Goal: Task Accomplishment & Management: Manage account settings

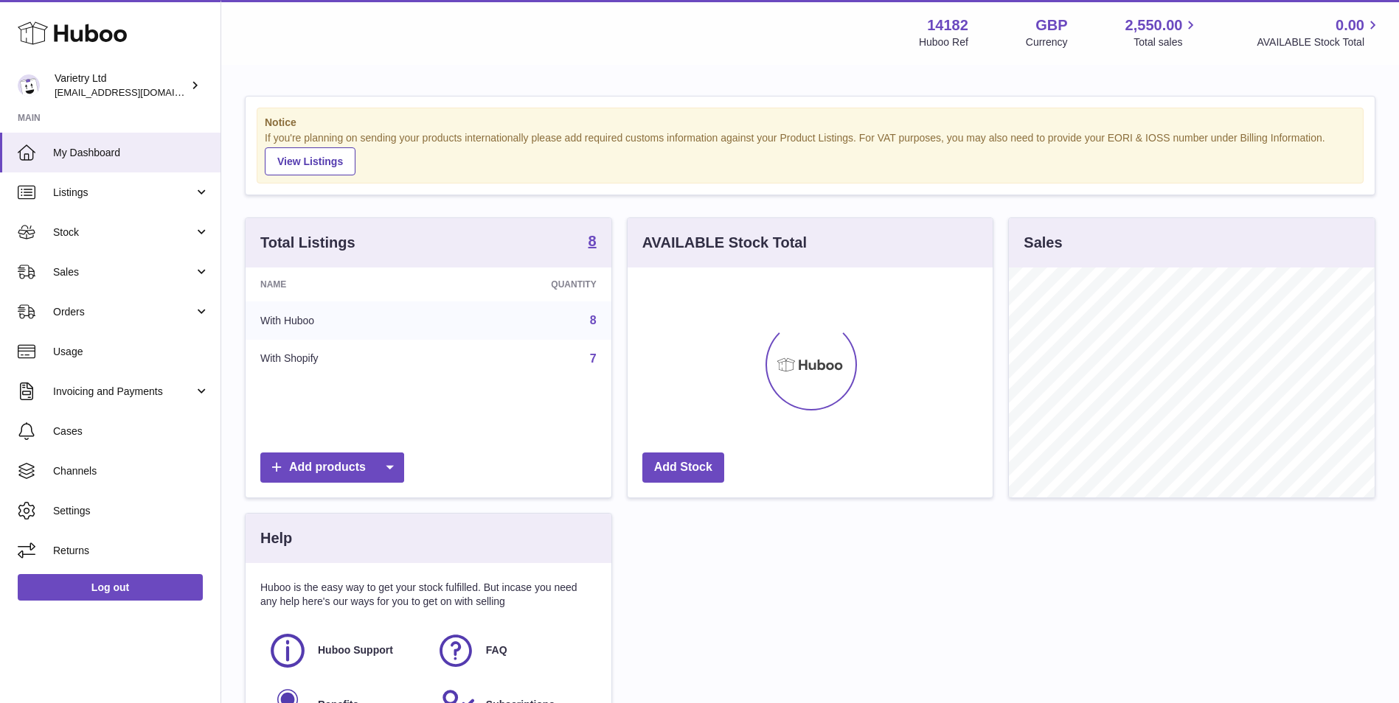
scroll to position [230, 365]
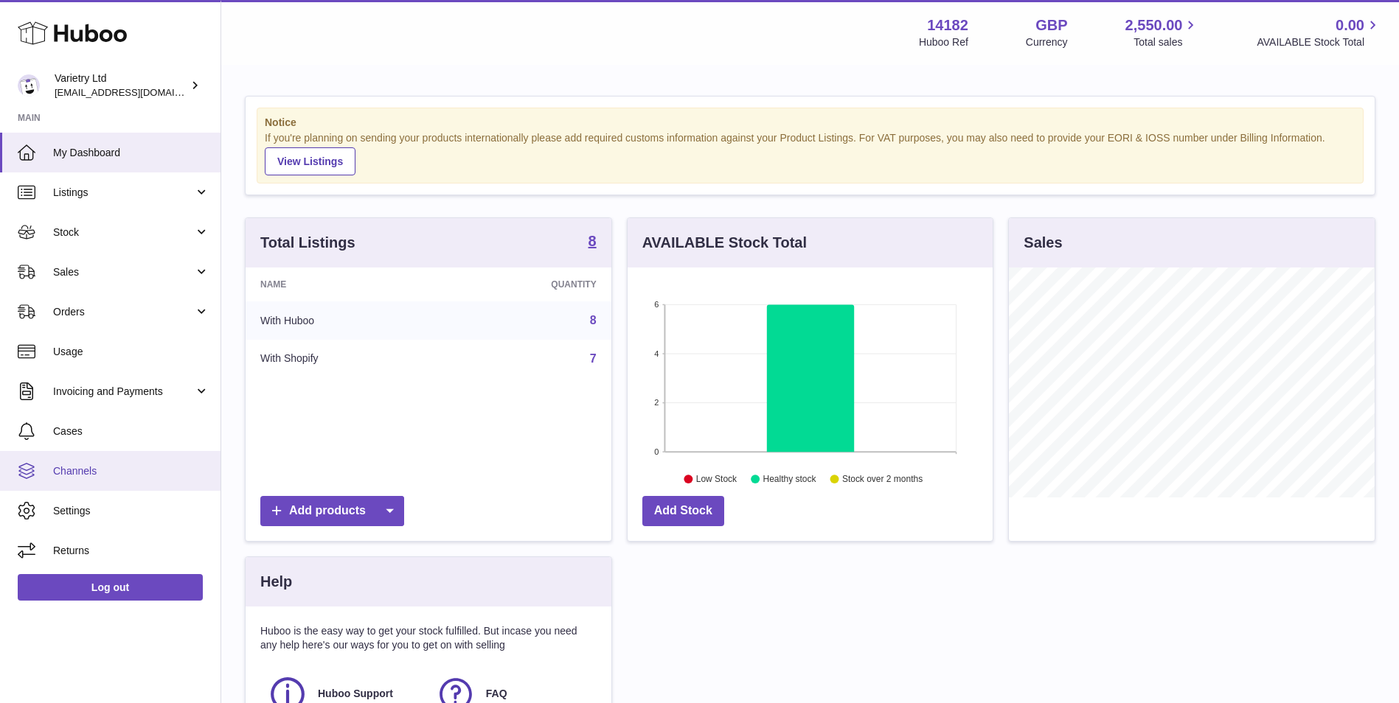
click at [132, 470] on span "Channels" at bounding box center [131, 471] width 156 height 14
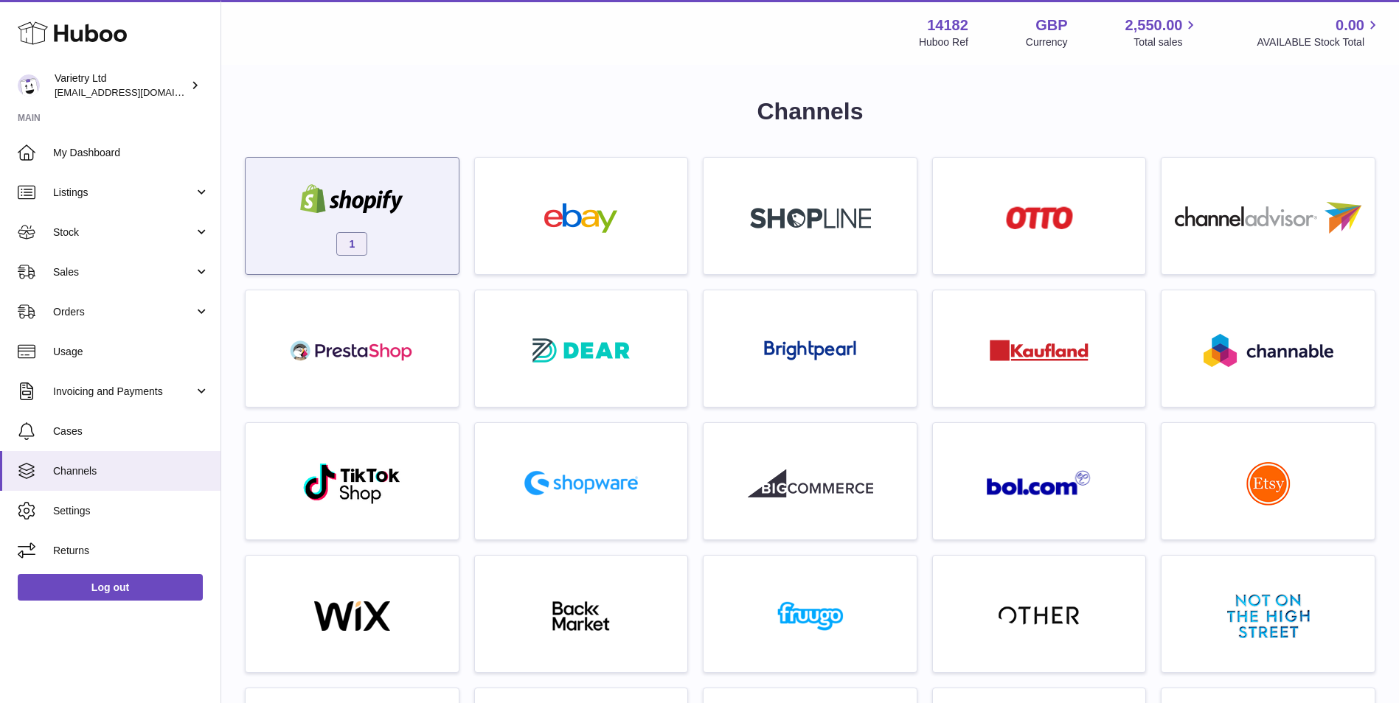
click at [361, 224] on div "1" at bounding box center [352, 220] width 198 height 94
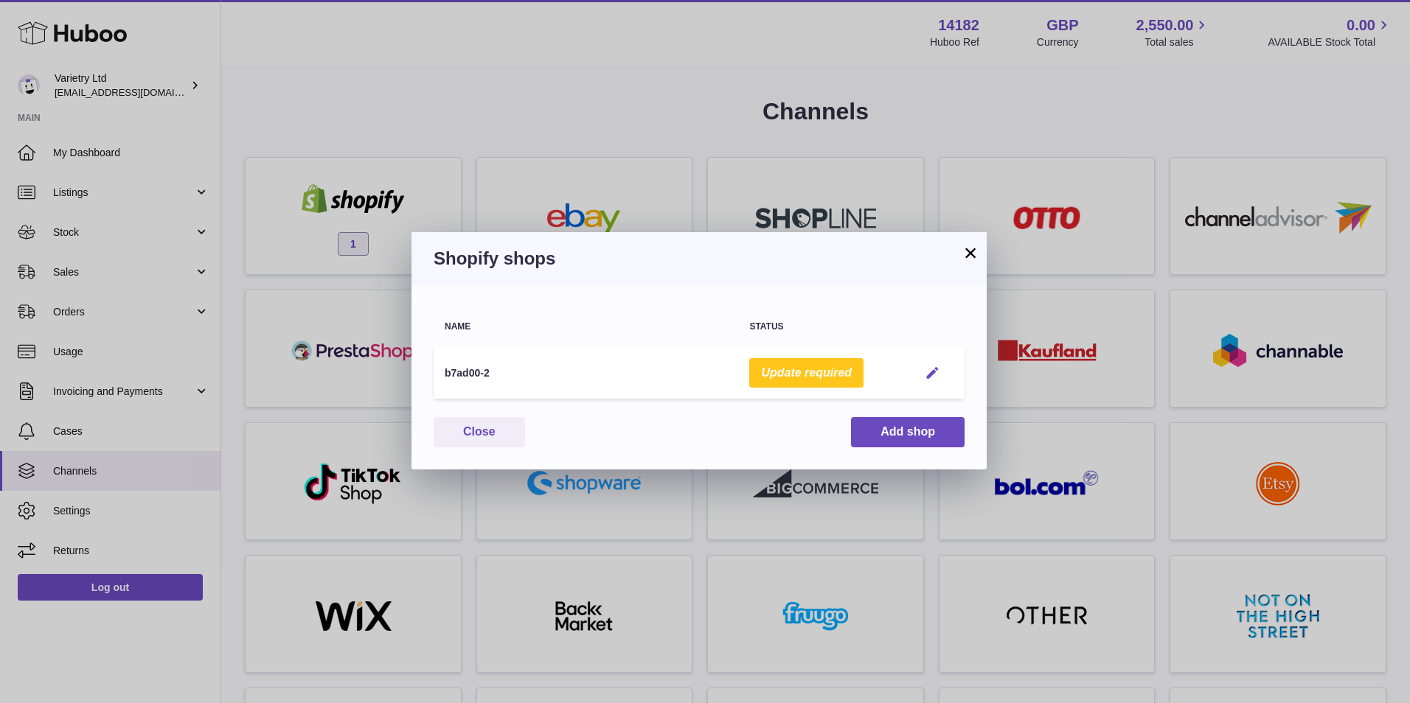
click at [933, 373] on em "button" at bounding box center [932, 373] width 15 height 15
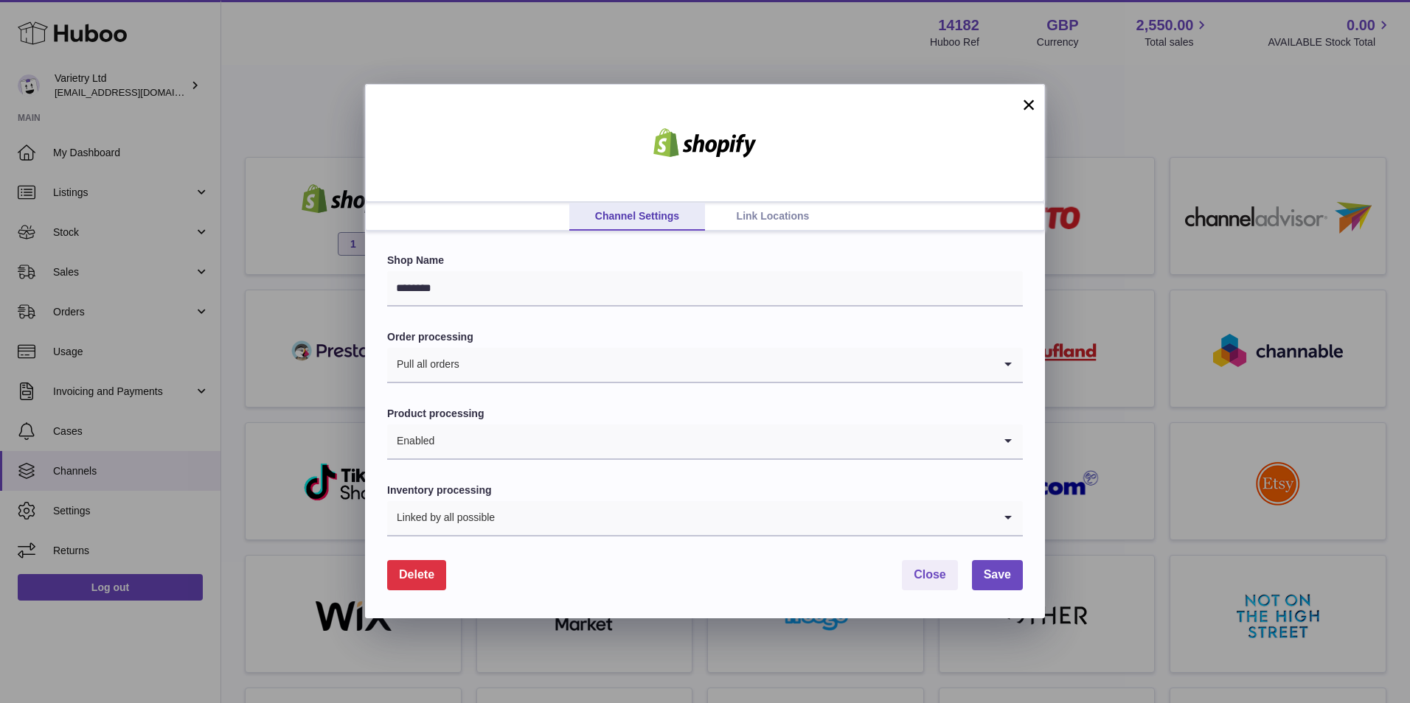
click at [801, 215] on link "Link Locations" at bounding box center [773, 217] width 136 height 28
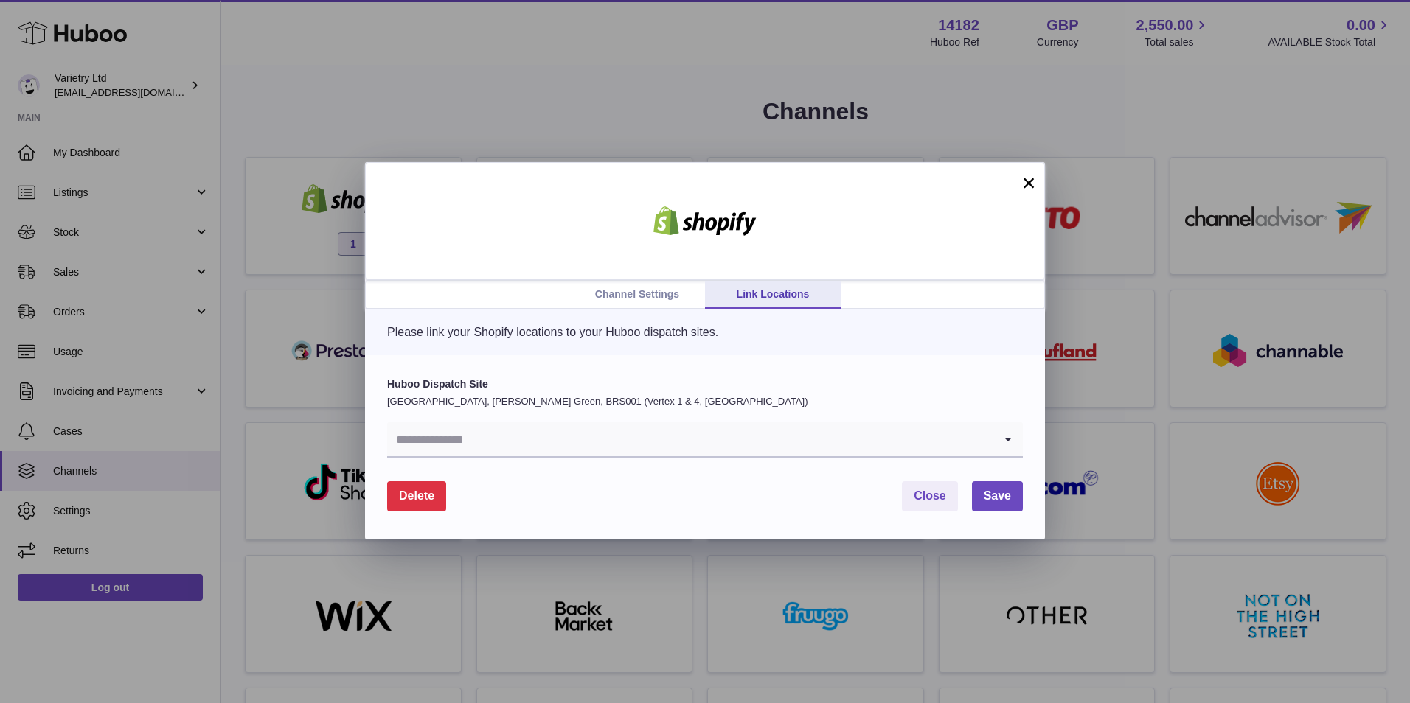
click at [748, 443] on input "Search for option" at bounding box center [690, 439] width 606 height 34
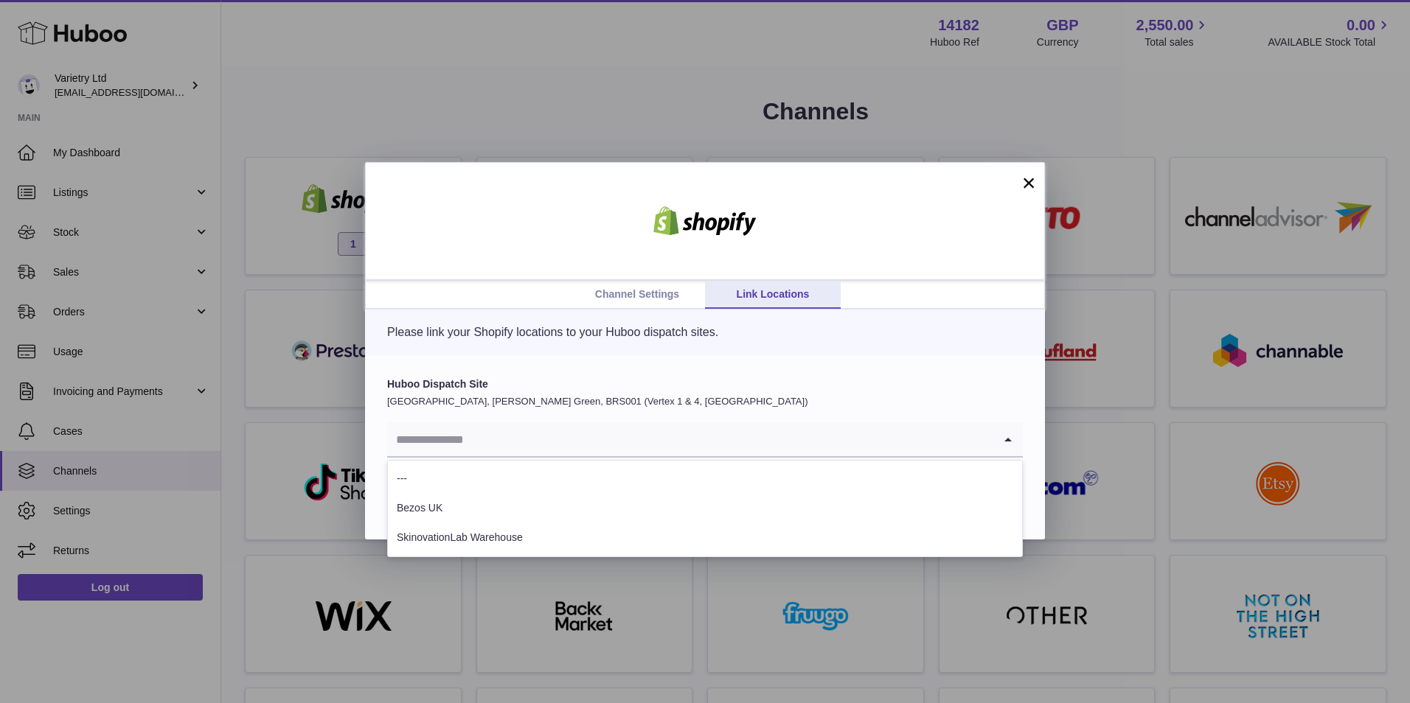
click at [1025, 185] on button "×" at bounding box center [1029, 183] width 18 height 18
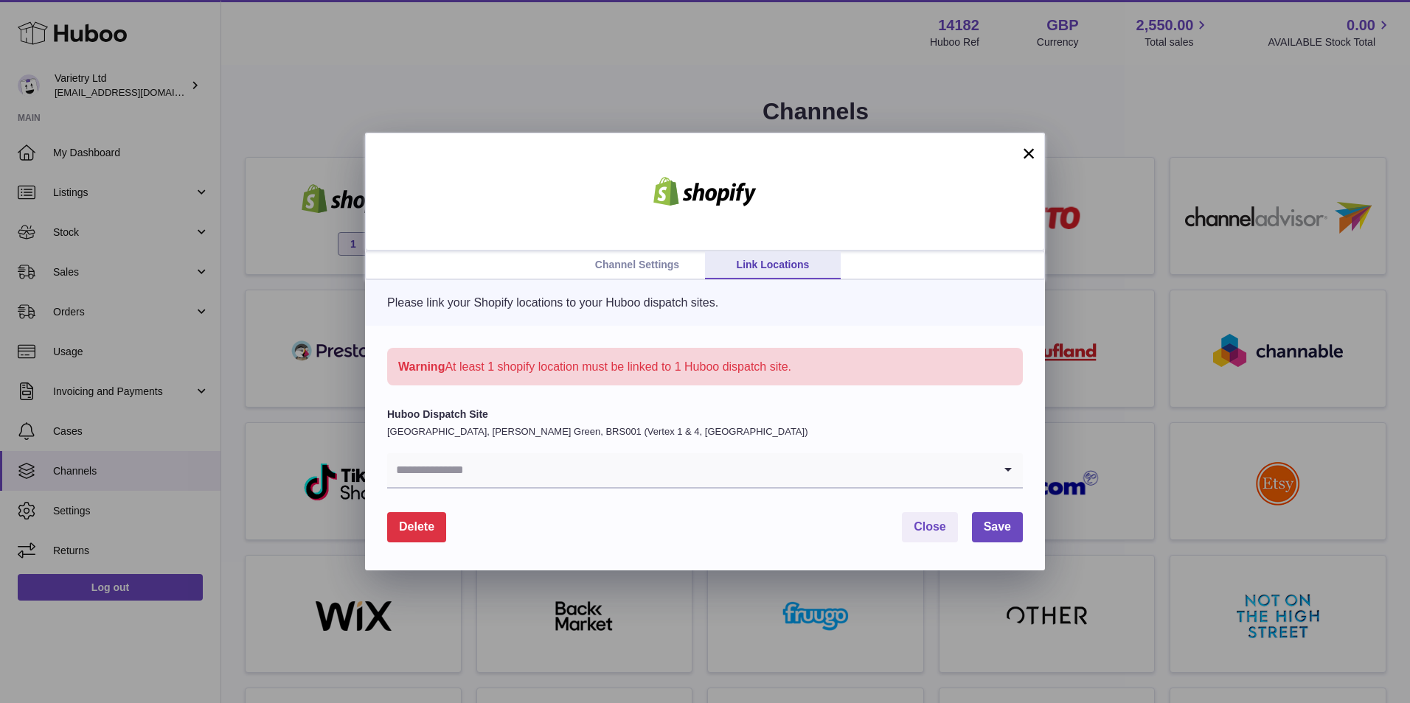
click at [1023, 152] on button "×" at bounding box center [1029, 154] width 18 height 18
click at [934, 527] on span "Close" at bounding box center [929, 526] width 32 height 13
click at [591, 481] on input "Search for option" at bounding box center [690, 470] width 606 height 34
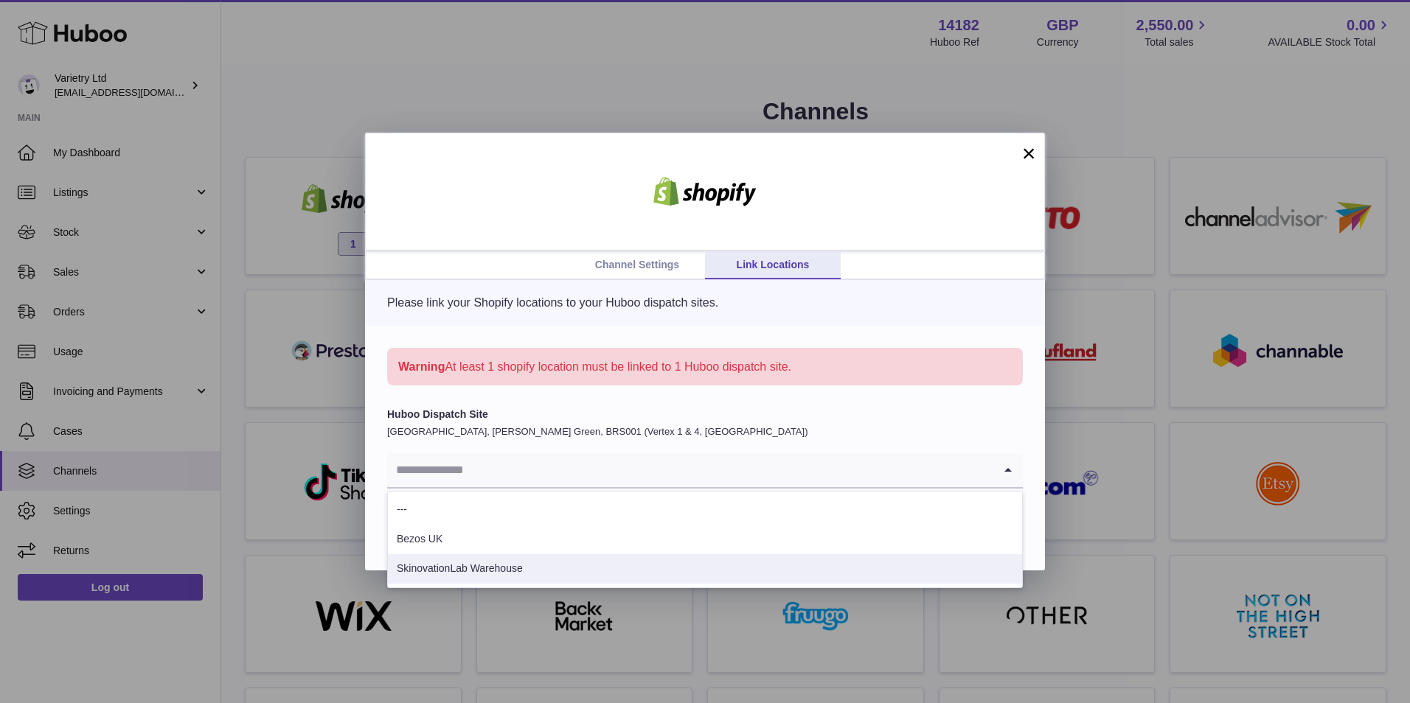
click at [565, 571] on li "SkinovationLab Warehouse" at bounding box center [705, 568] width 634 height 29
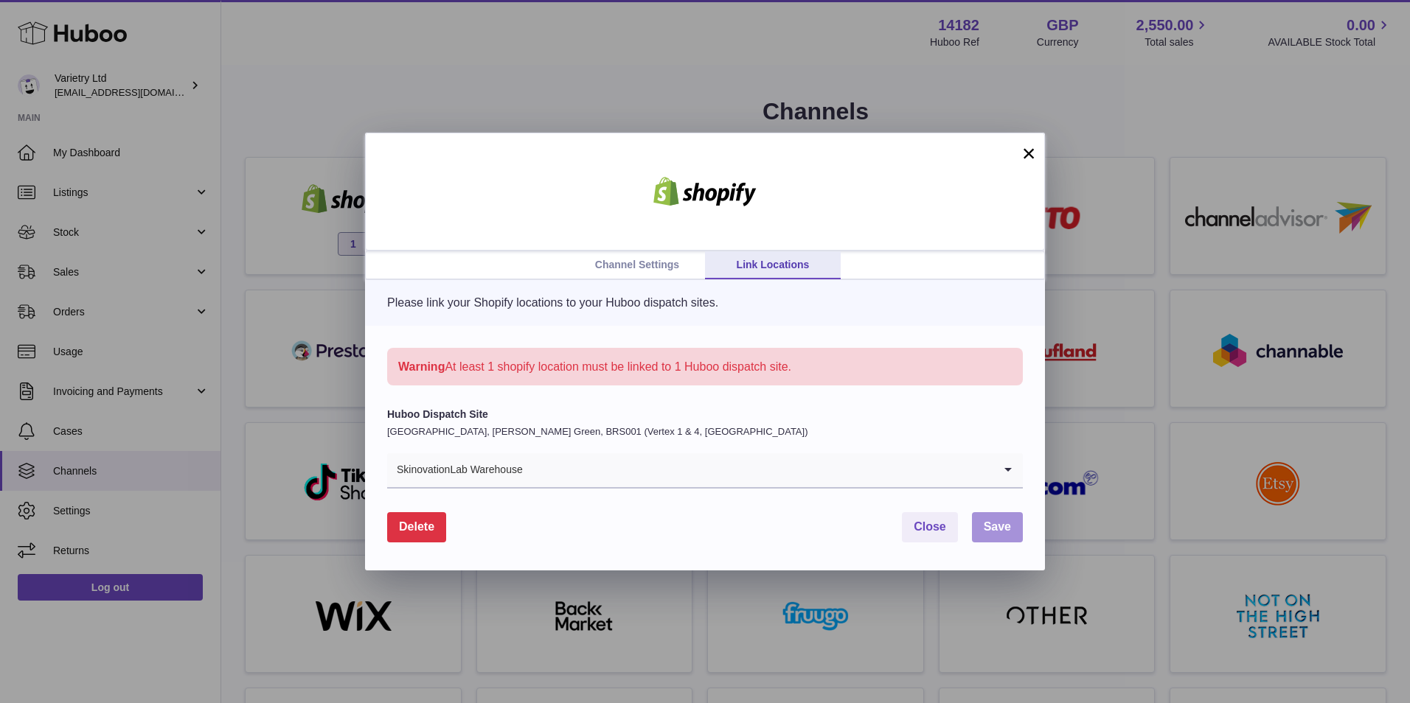
click at [1009, 532] on span "Save" at bounding box center [996, 526] width 27 height 13
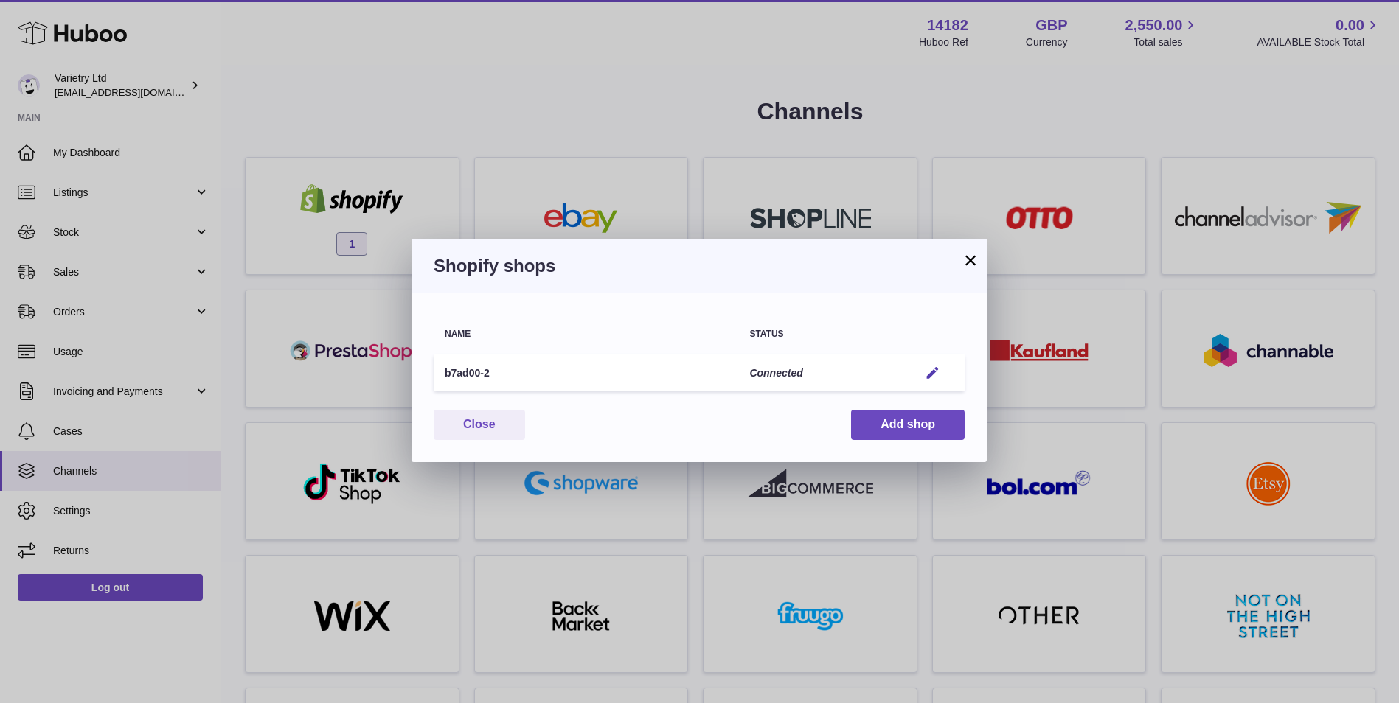
click at [971, 257] on button "×" at bounding box center [970, 260] width 18 height 18
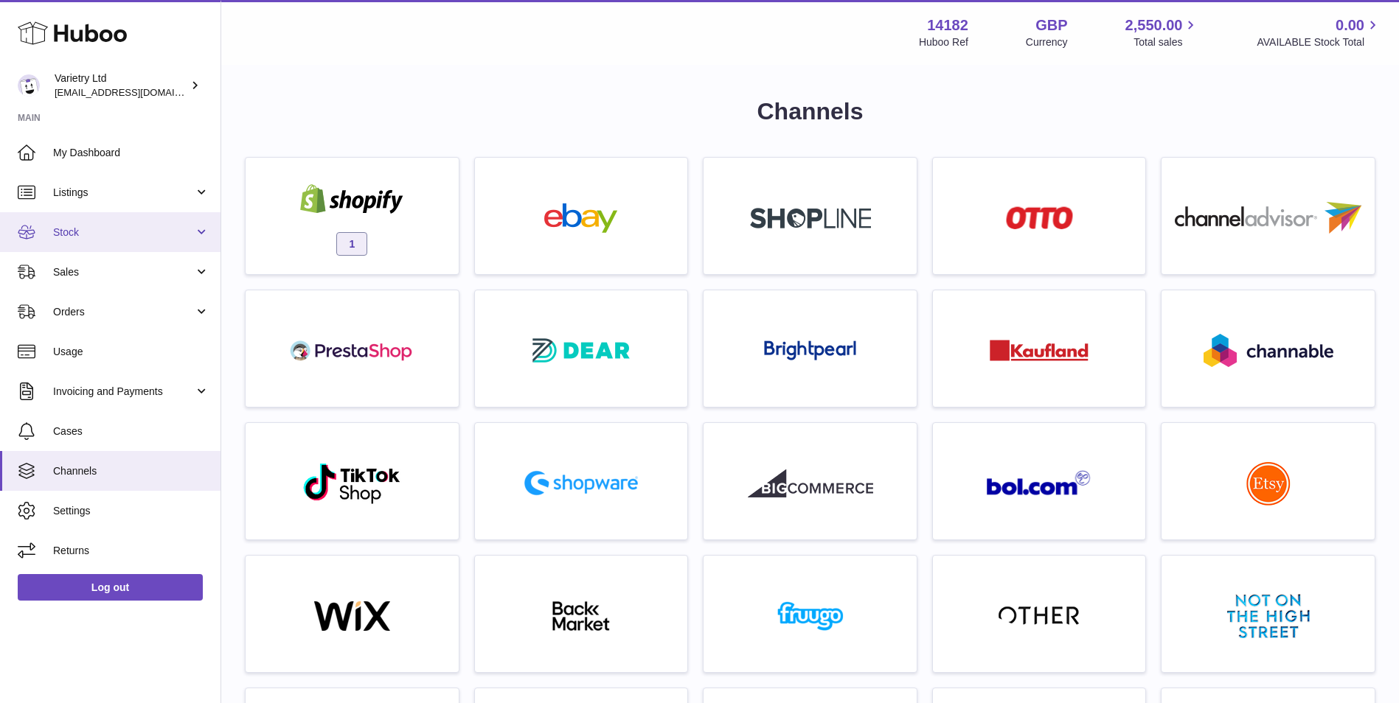
click at [133, 220] on link "Stock" at bounding box center [110, 232] width 220 height 40
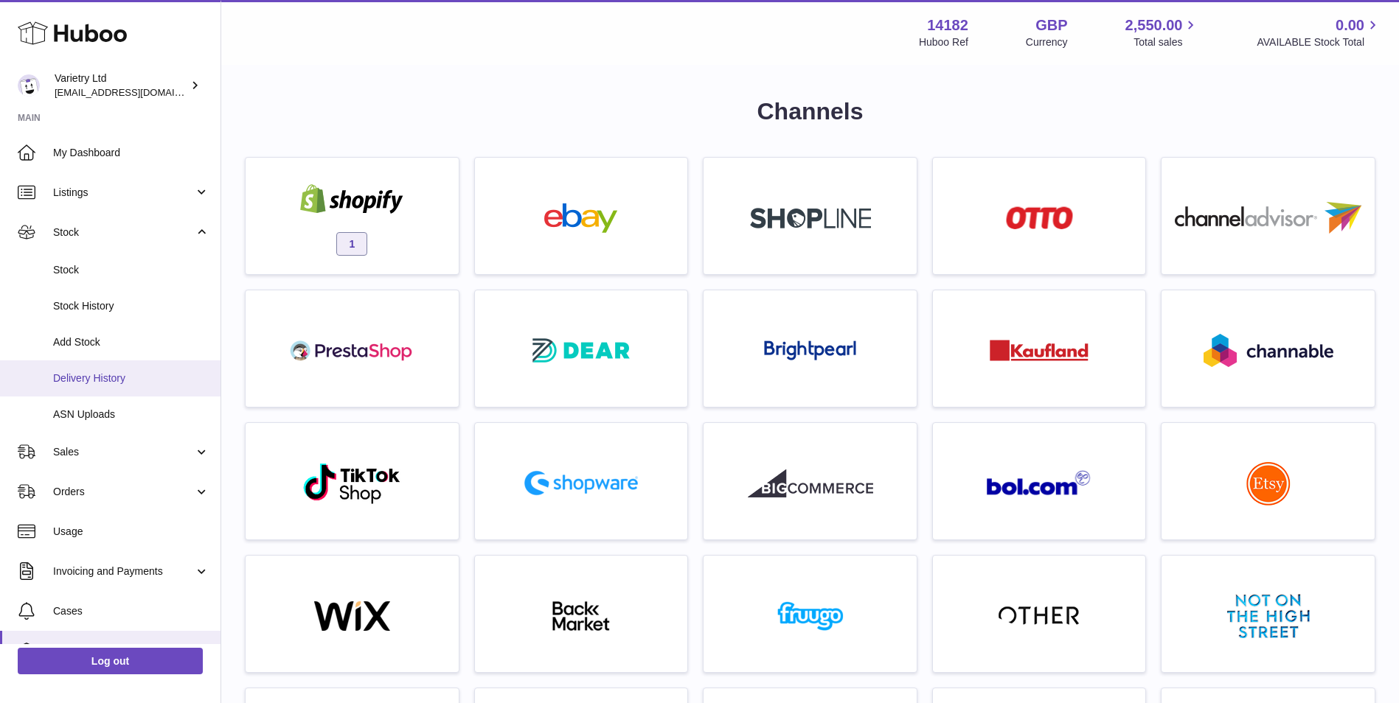
click at [118, 382] on span "Delivery History" at bounding box center [131, 379] width 156 height 14
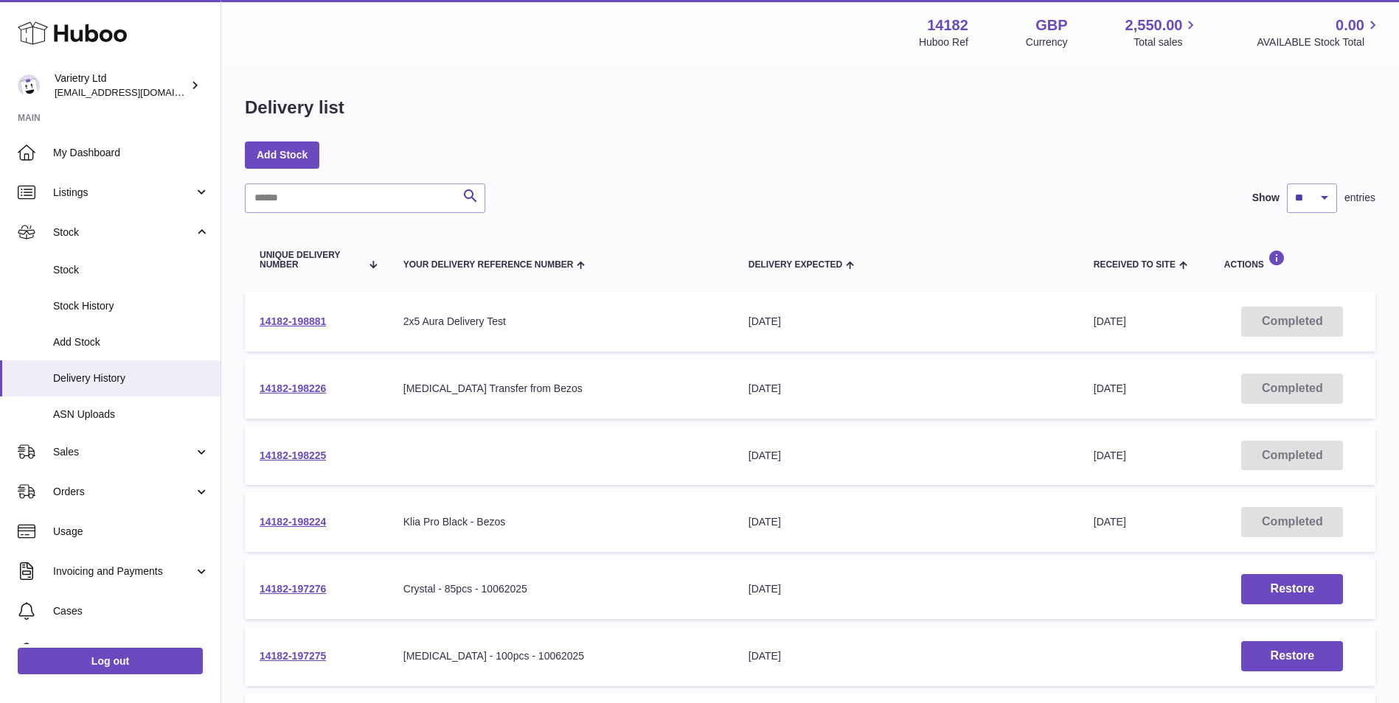
click at [305, 328] on td "14182-198881" at bounding box center [317, 322] width 144 height 60
click at [304, 319] on link "14182-198881" at bounding box center [293, 322] width 66 height 12
click at [300, 155] on link "Add Stock" at bounding box center [282, 155] width 74 height 27
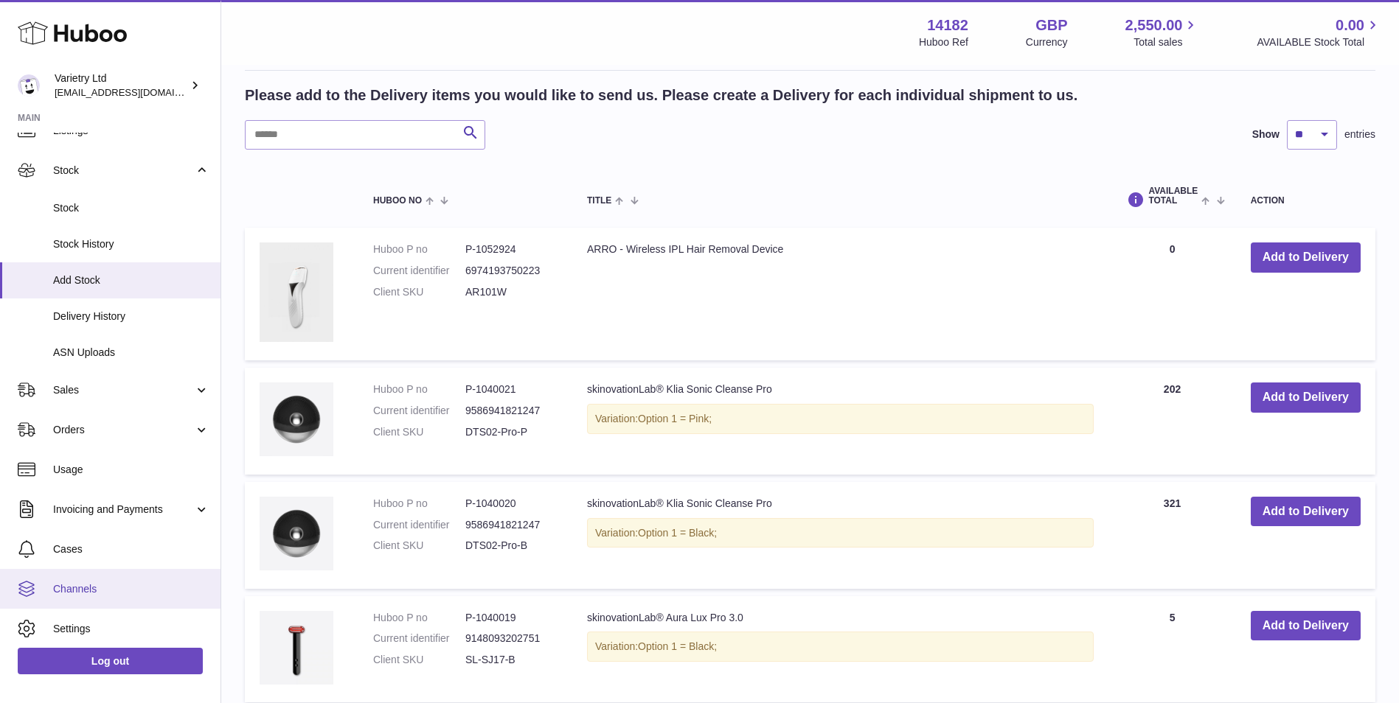
scroll to position [106, 0]
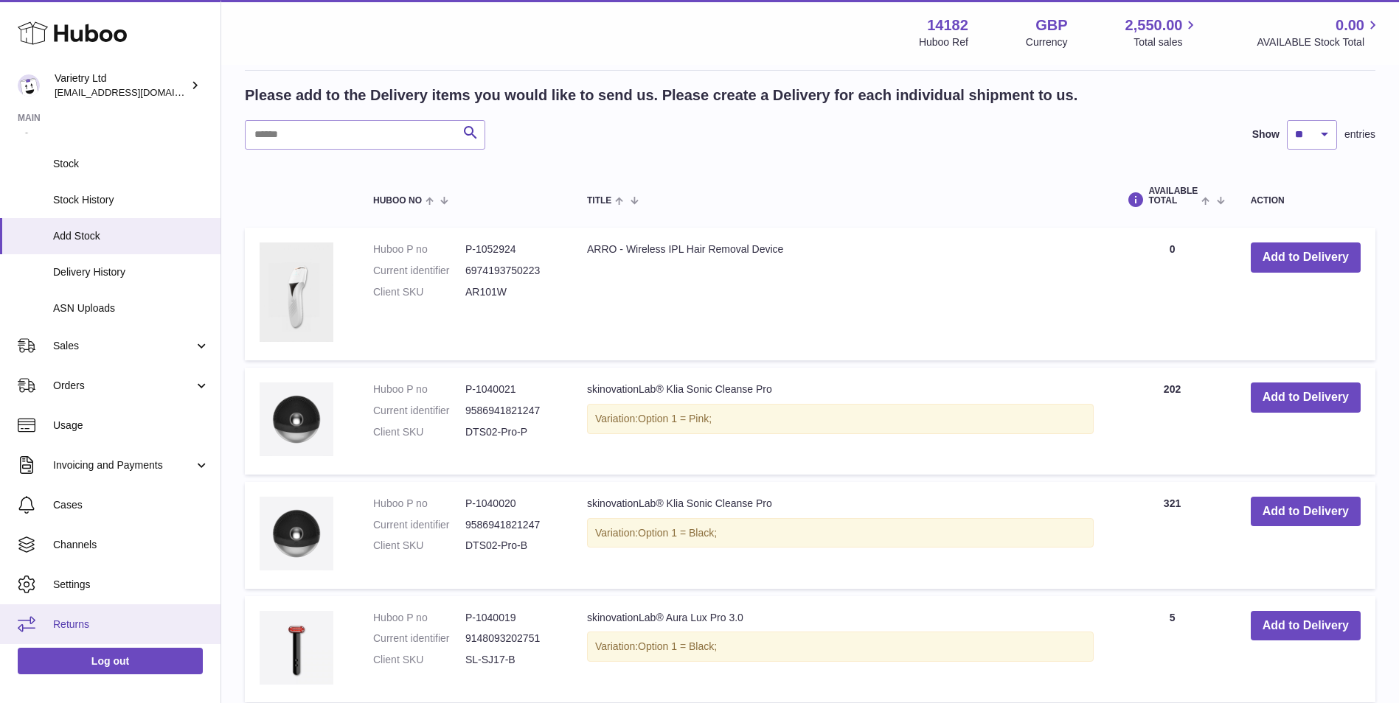
click at [92, 619] on span "Returns" at bounding box center [131, 625] width 156 height 14
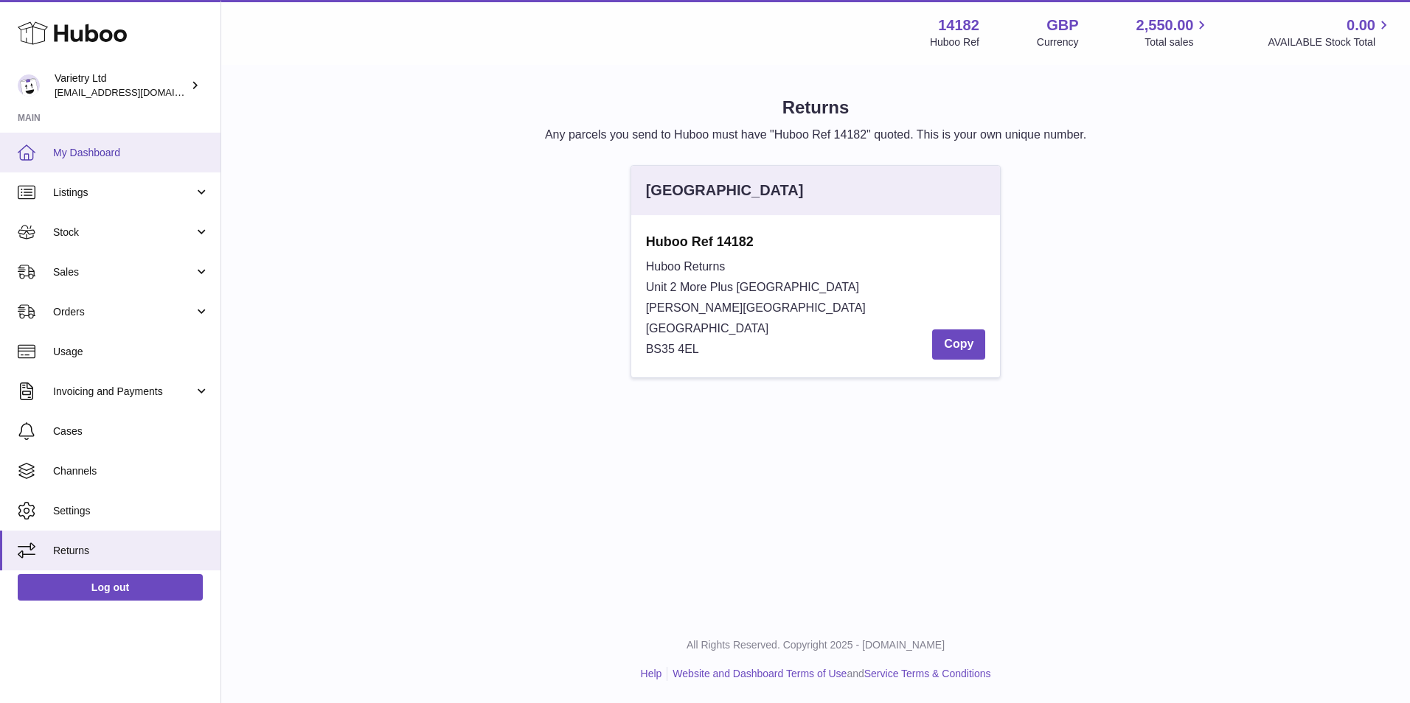
click at [105, 147] on span "My Dashboard" at bounding box center [131, 153] width 156 height 14
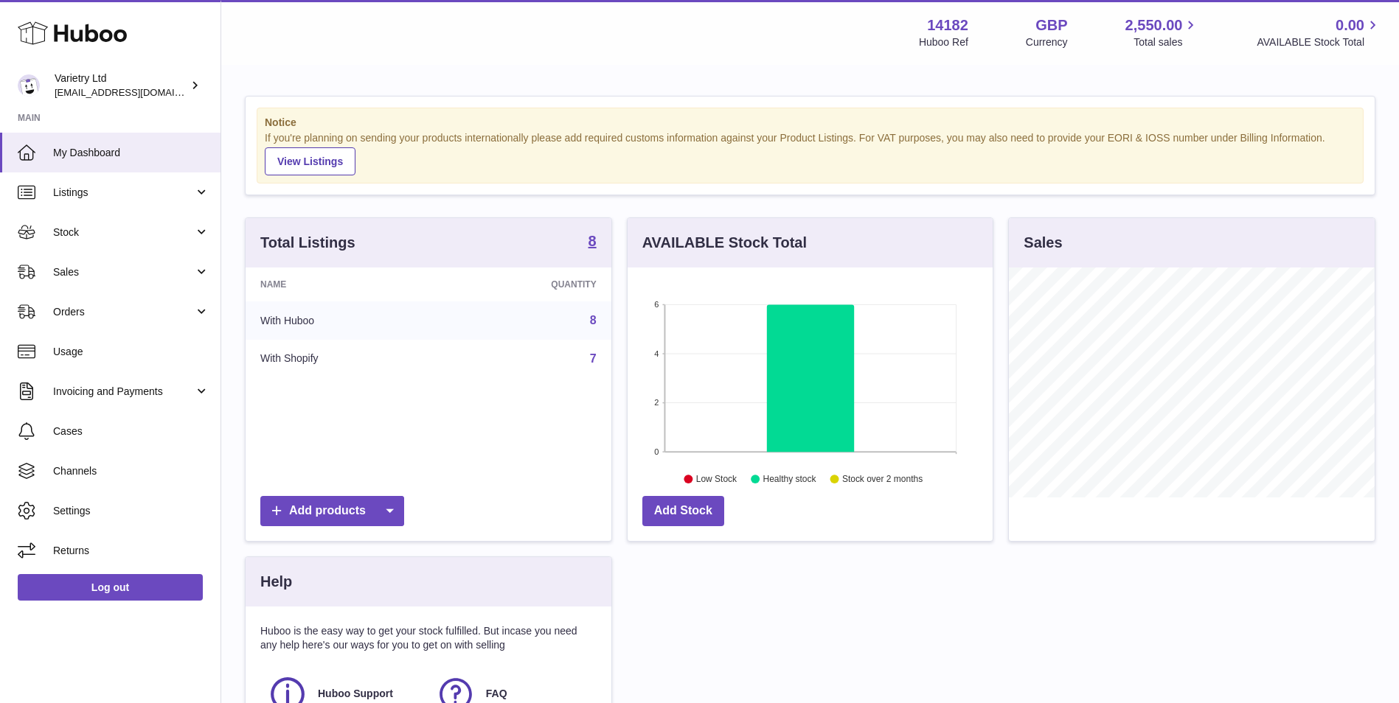
scroll to position [230, 365]
click at [145, 274] on span "Sales" at bounding box center [123, 272] width 141 height 14
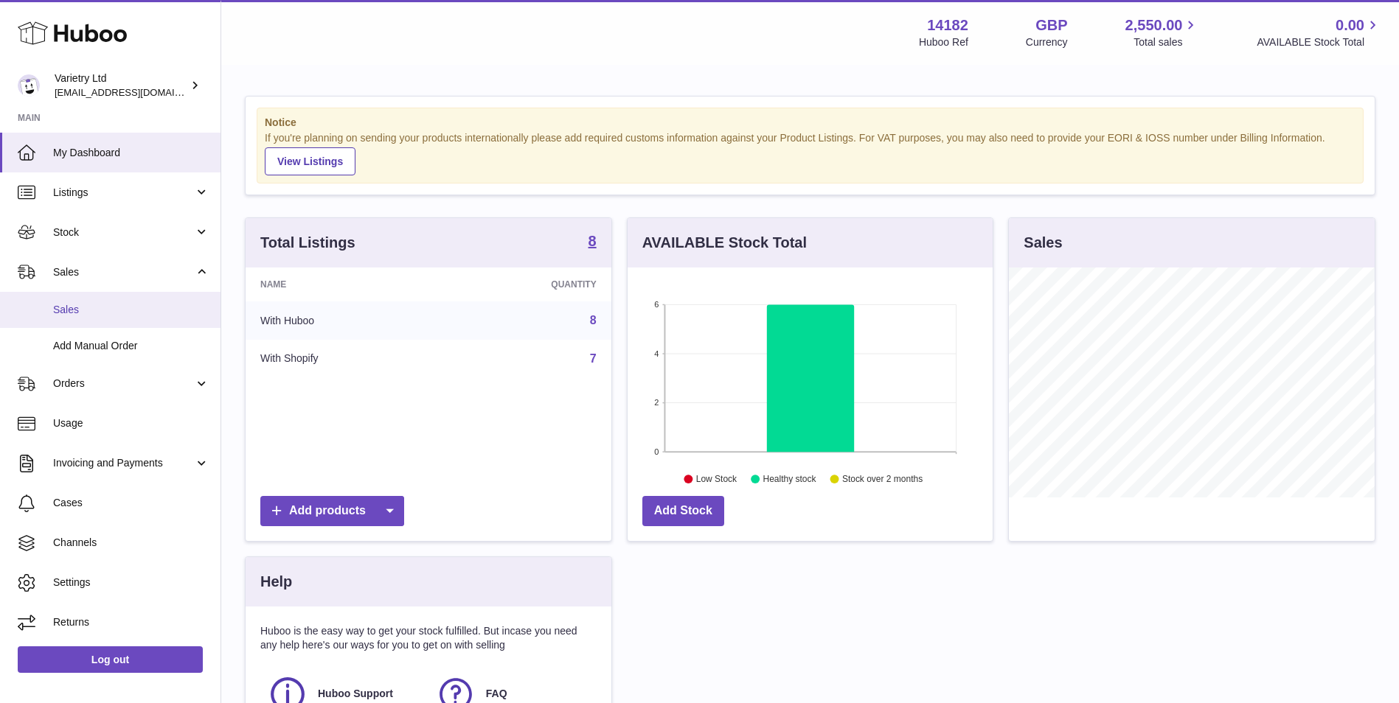
click at [142, 308] on span "Sales" at bounding box center [131, 310] width 156 height 14
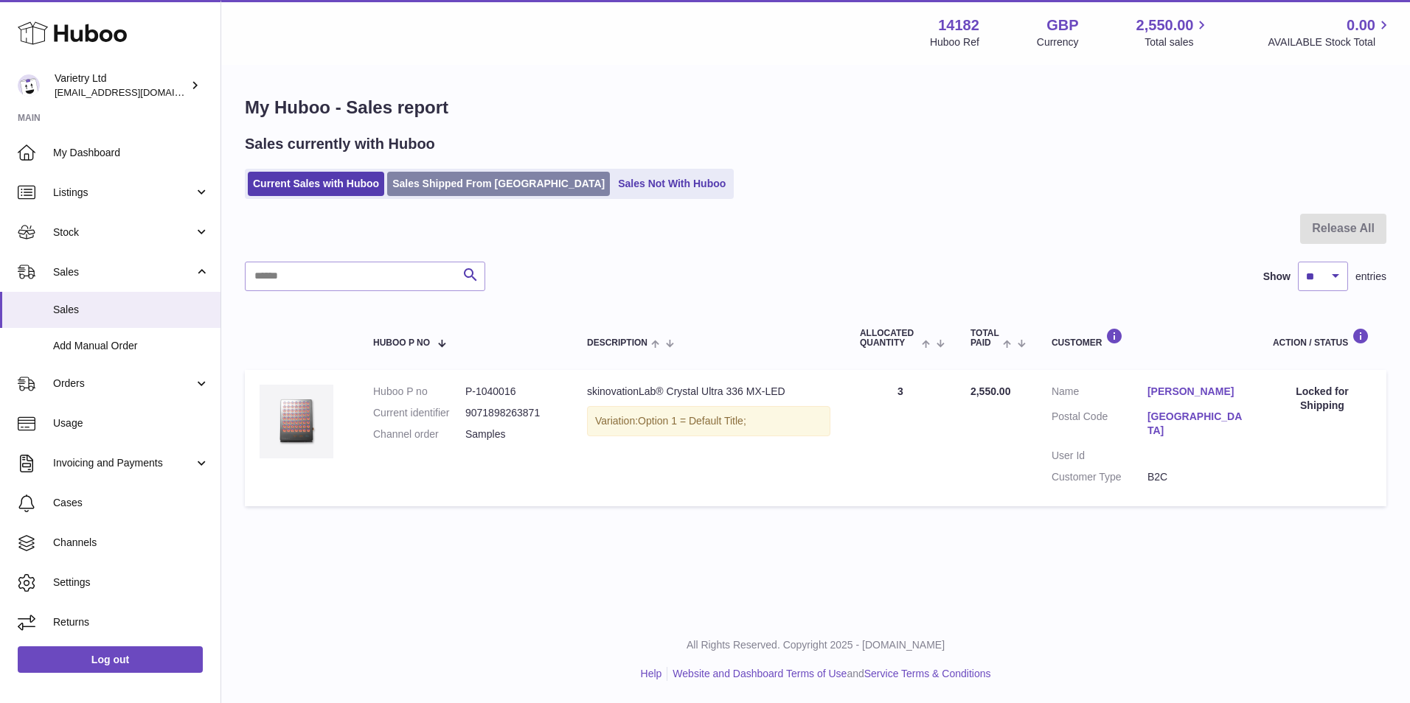
click at [447, 179] on link "Sales Shipped From Huboo" at bounding box center [498, 184] width 223 height 24
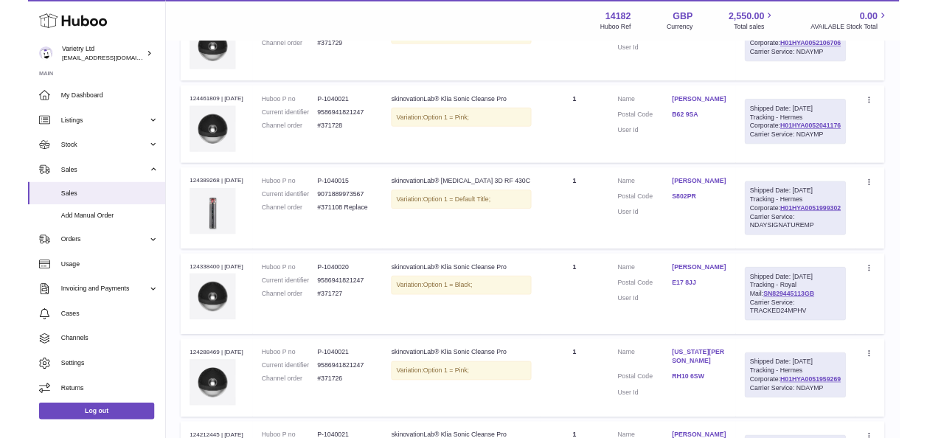
scroll to position [614, 0]
